Goal: Check status: Check status

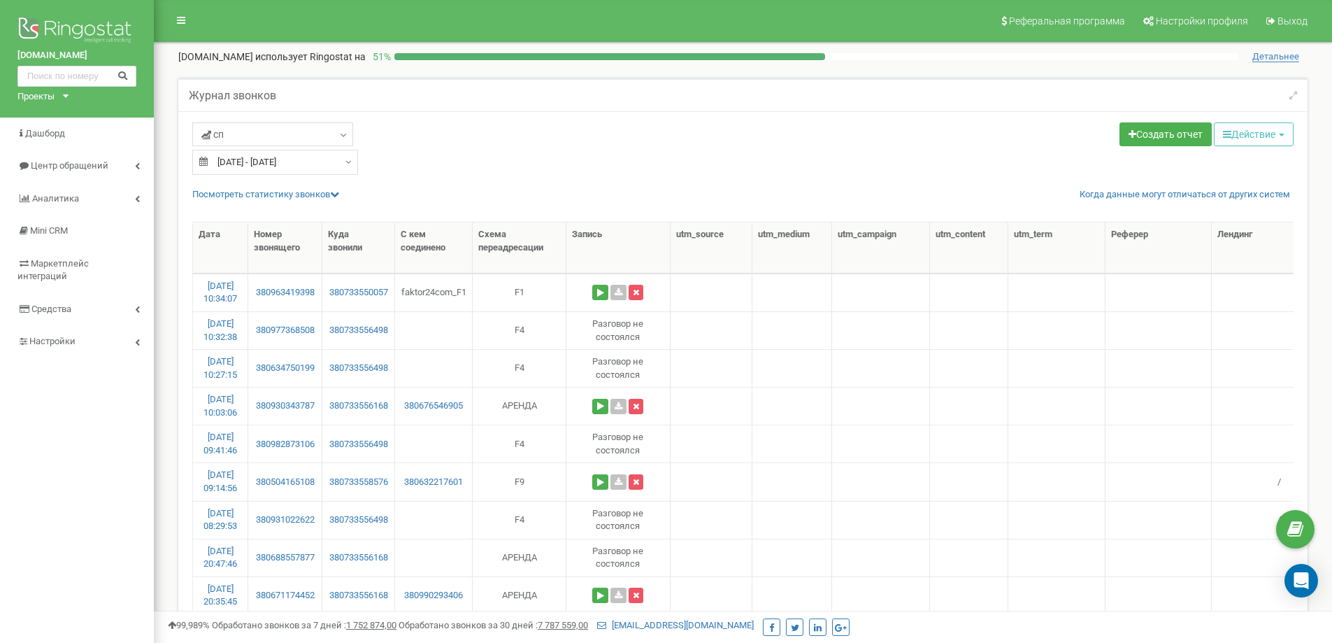
select select "50"
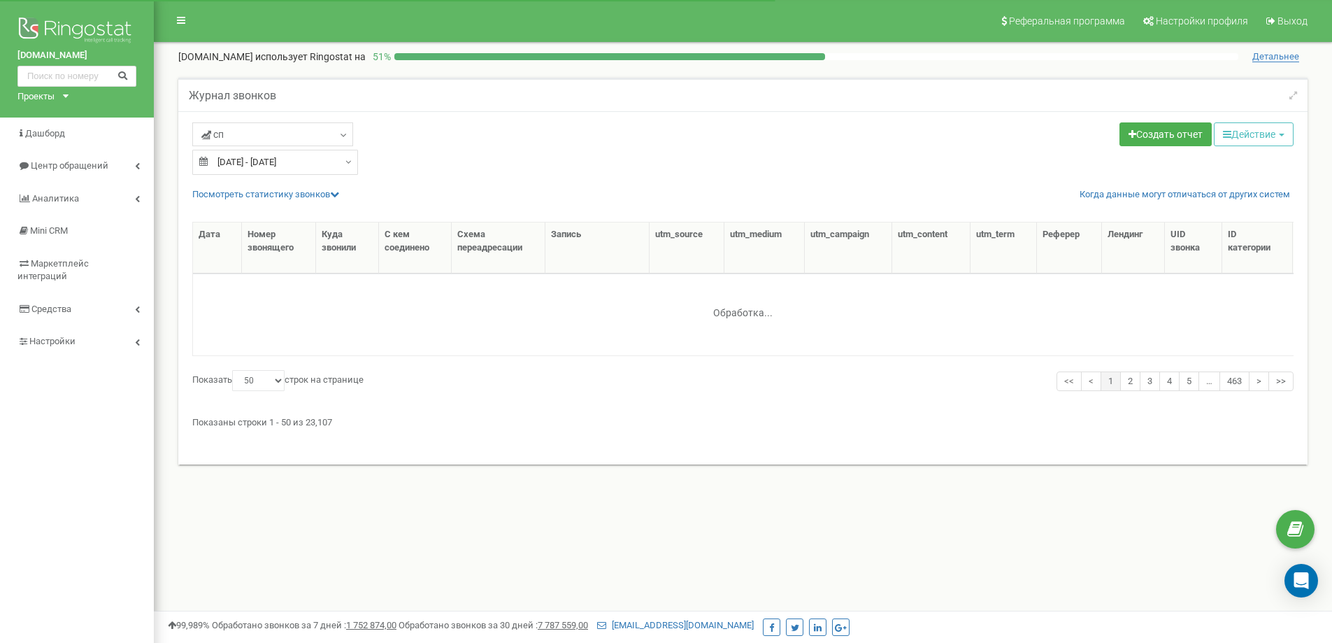
select select "50"
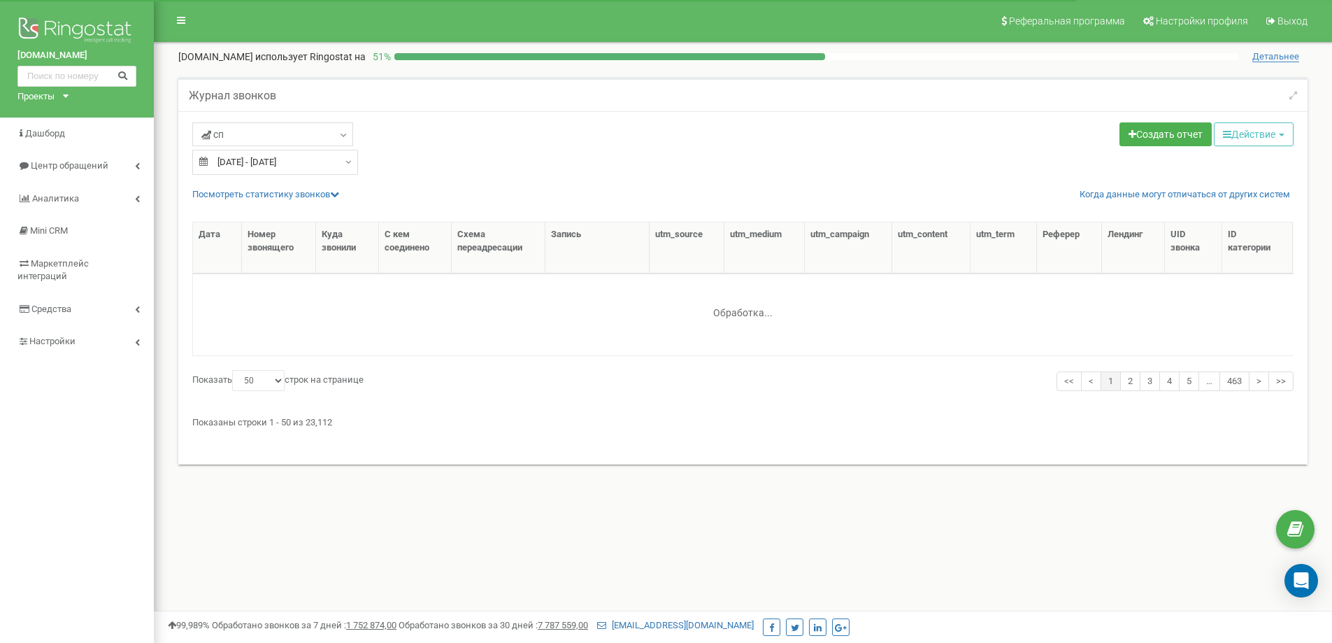
select select "50"
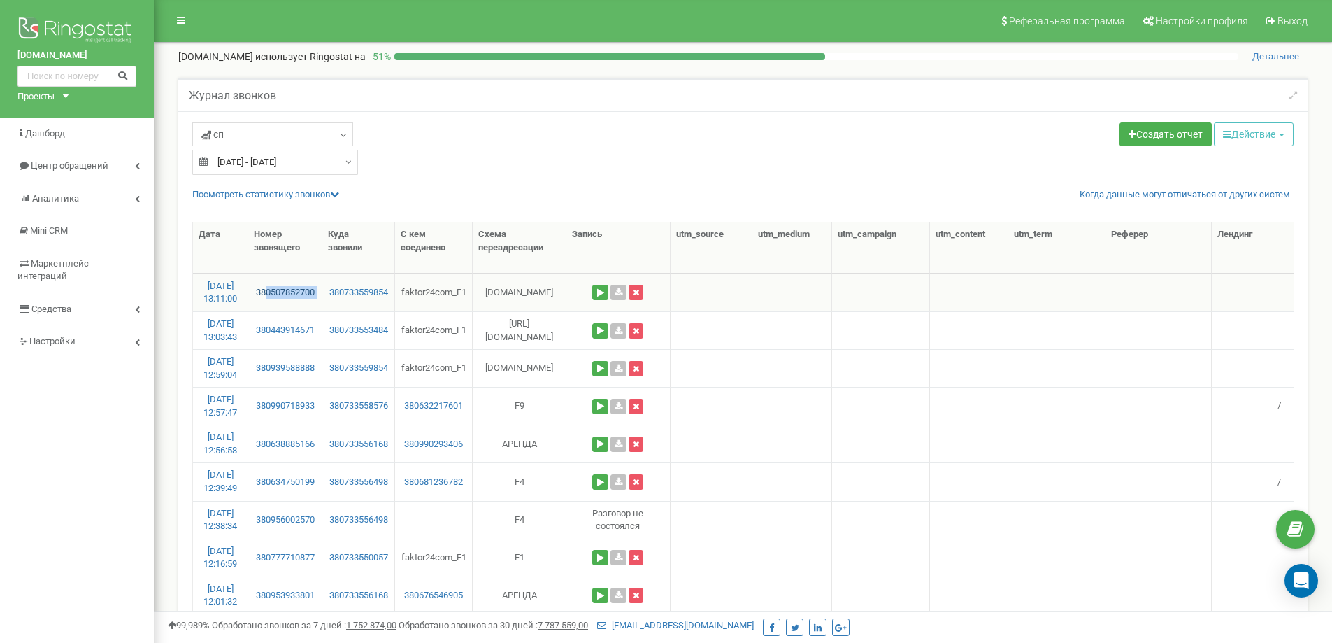
drag, startPoint x: 326, startPoint y: 371, endPoint x: 265, endPoint y: 370, distance: 60.8
copy link "0939588888"
